Goal: Information Seeking & Learning: Learn about a topic

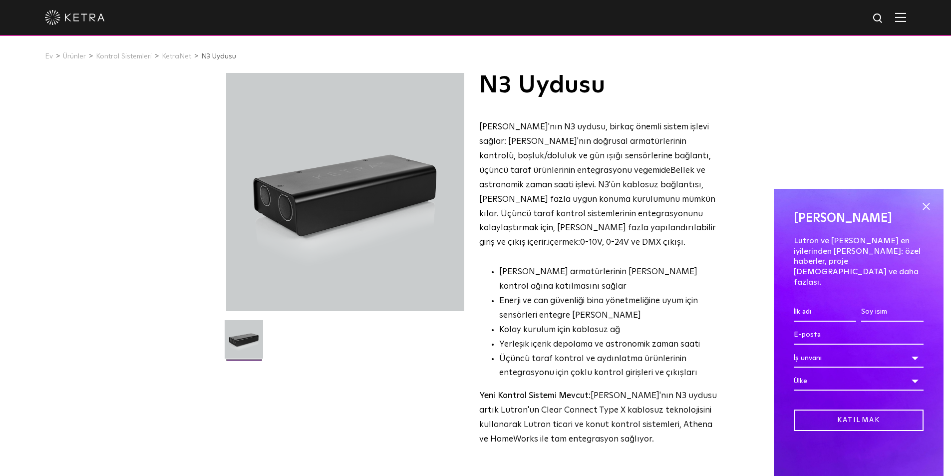
click at [778, 129] on div "N3 Uydusu Ketra'nın N3 uydusu, birkaç önemli sistem işlevi sağlar: Ketra'nın do…" at bounding box center [475, 288] width 951 height 430
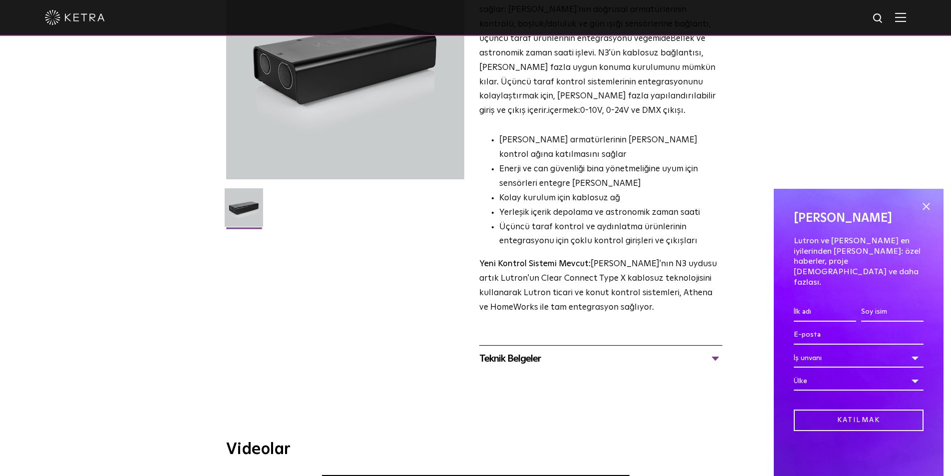
scroll to position [1, 0]
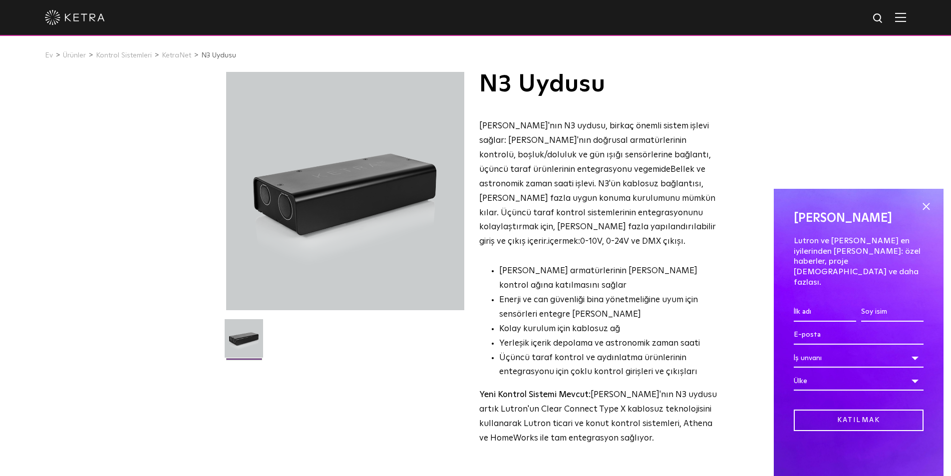
click at [238, 340] on img at bounding box center [244, 342] width 38 height 46
click at [182, 56] on font "KetraNet" at bounding box center [176, 55] width 29 height 7
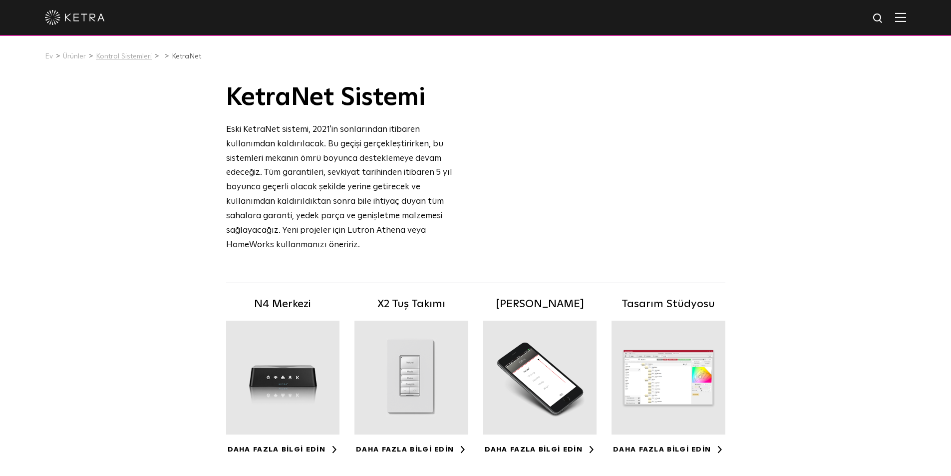
click at [124, 59] on font "Kontrol Sistemleri" at bounding box center [124, 56] width 56 height 7
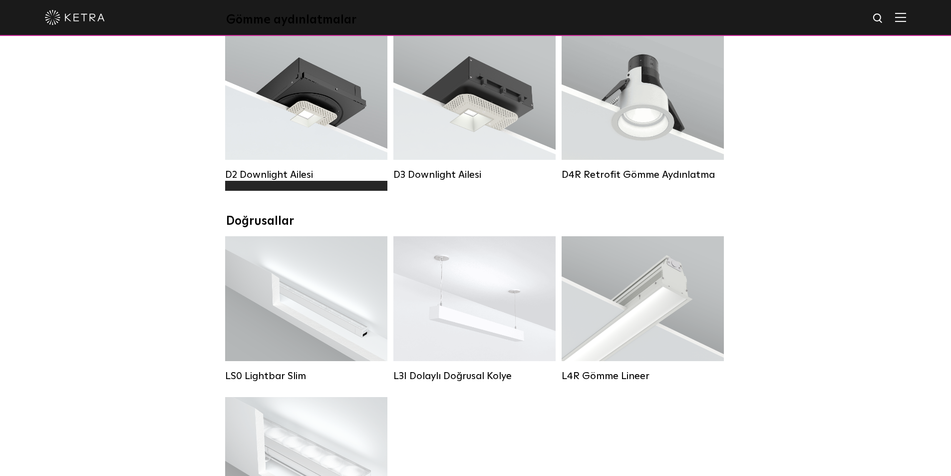
scroll to position [5, 0]
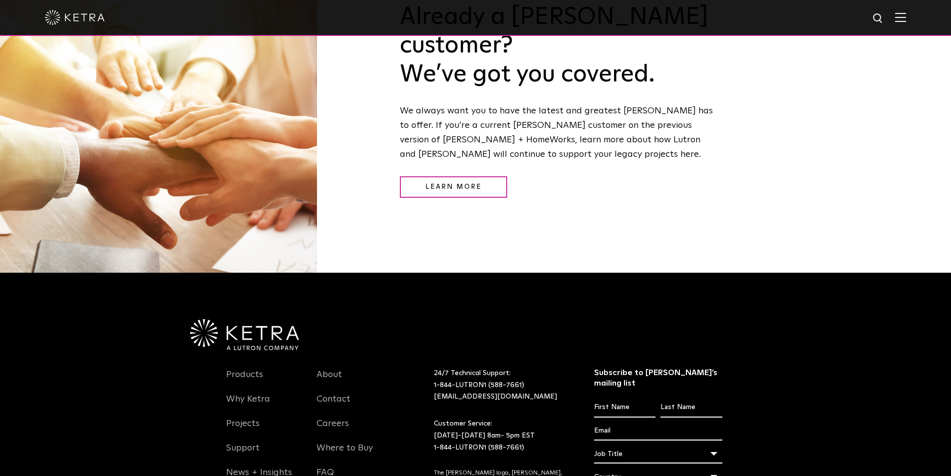
scroll to position [1373, 0]
